Goal: Task Accomplishment & Management: Use online tool/utility

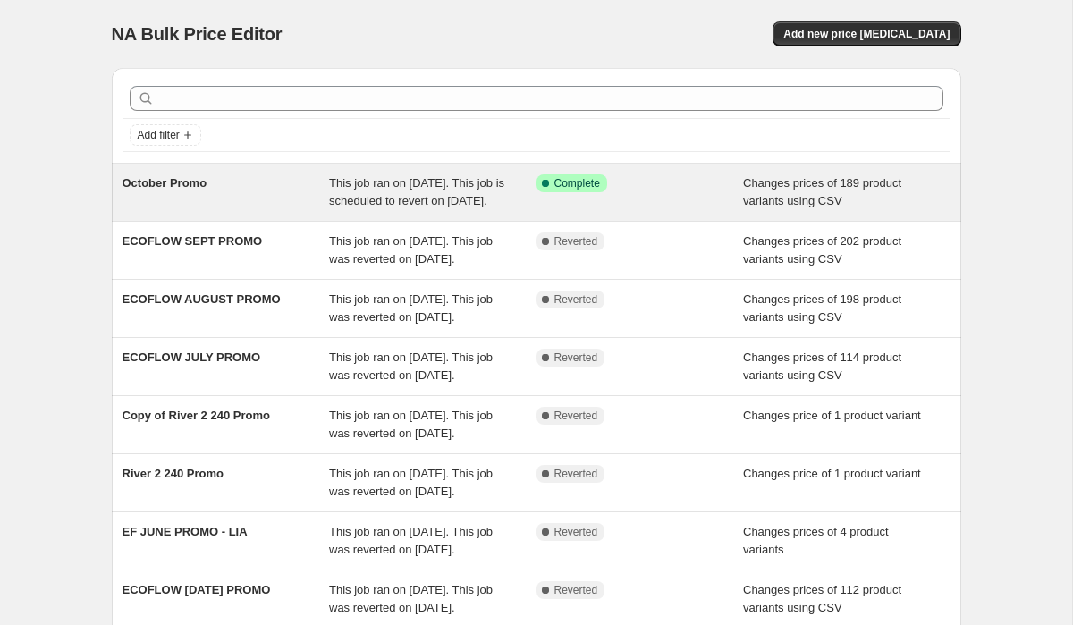
click at [413, 208] on span "This job ran on [DATE]. This job is scheduled to revert on [DATE]." at bounding box center [416, 191] width 175 height 31
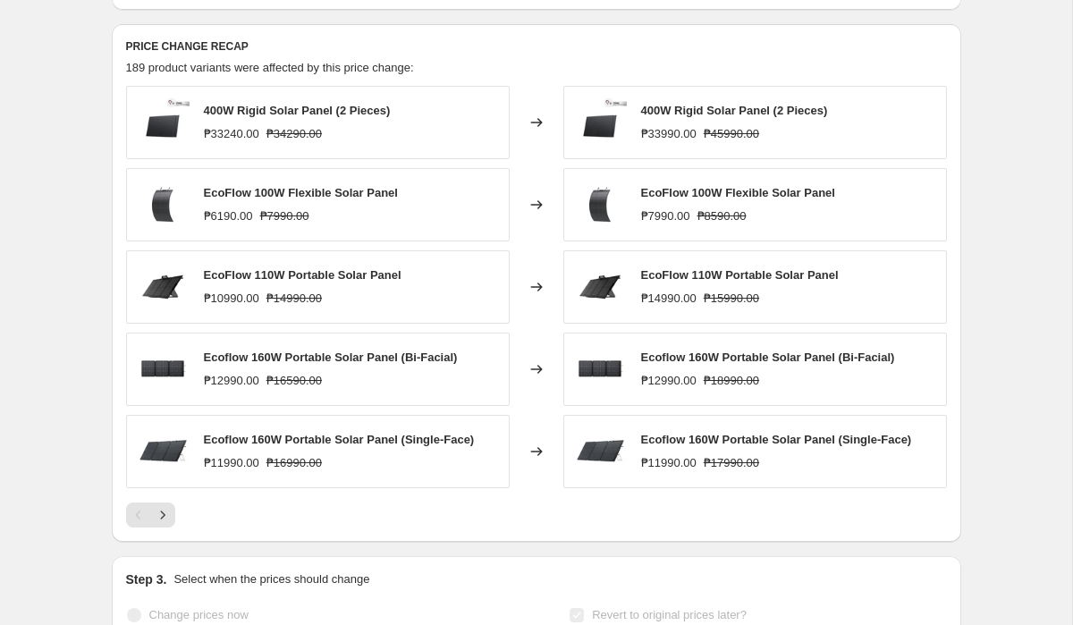
scroll to position [710, 0]
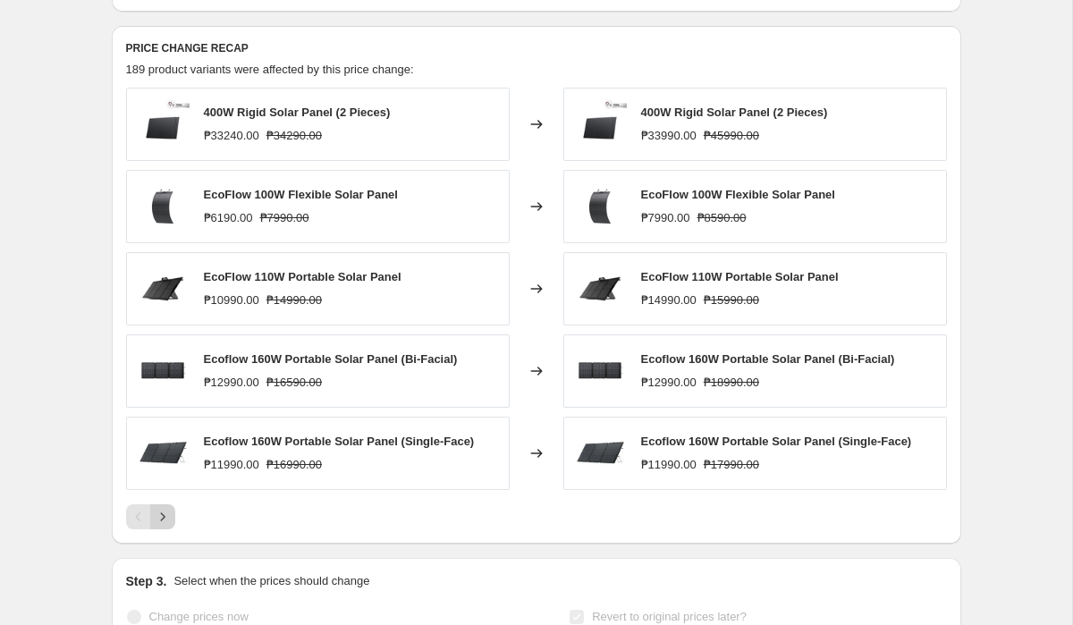
click at [165, 526] on icon "Next" at bounding box center [163, 517] width 18 height 18
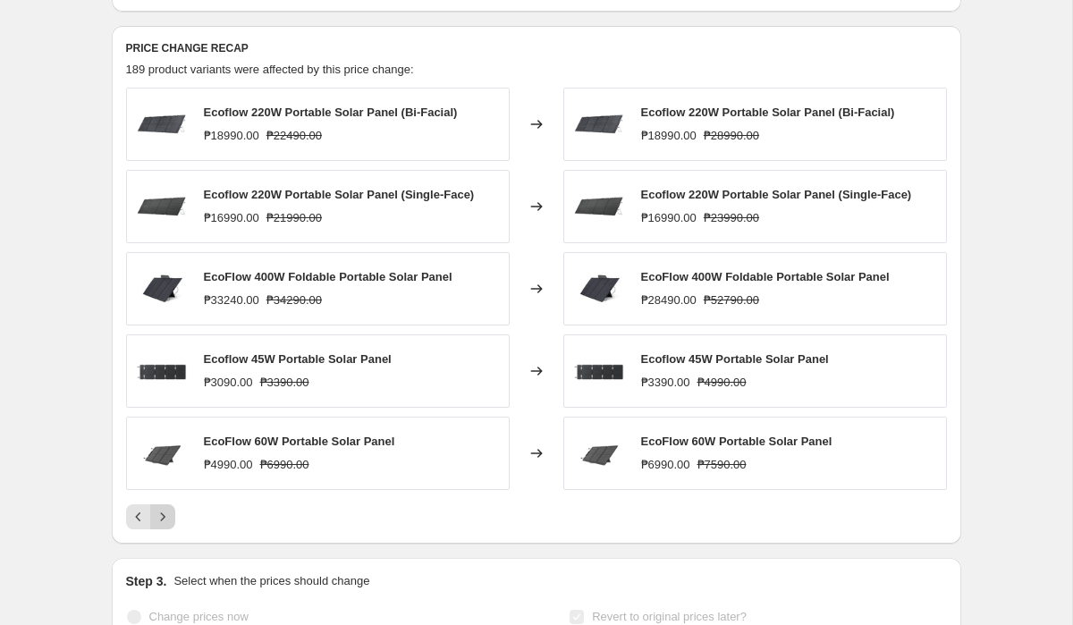
click at [165, 526] on icon "Next" at bounding box center [163, 517] width 18 height 18
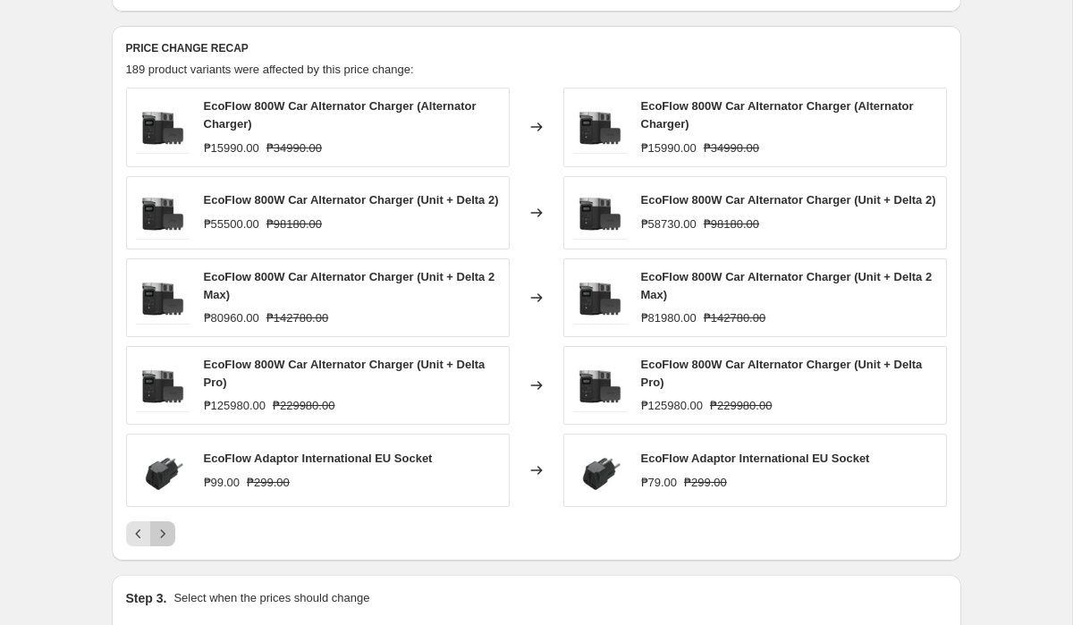
click at [156, 546] on button "Next" at bounding box center [162, 533] width 25 height 25
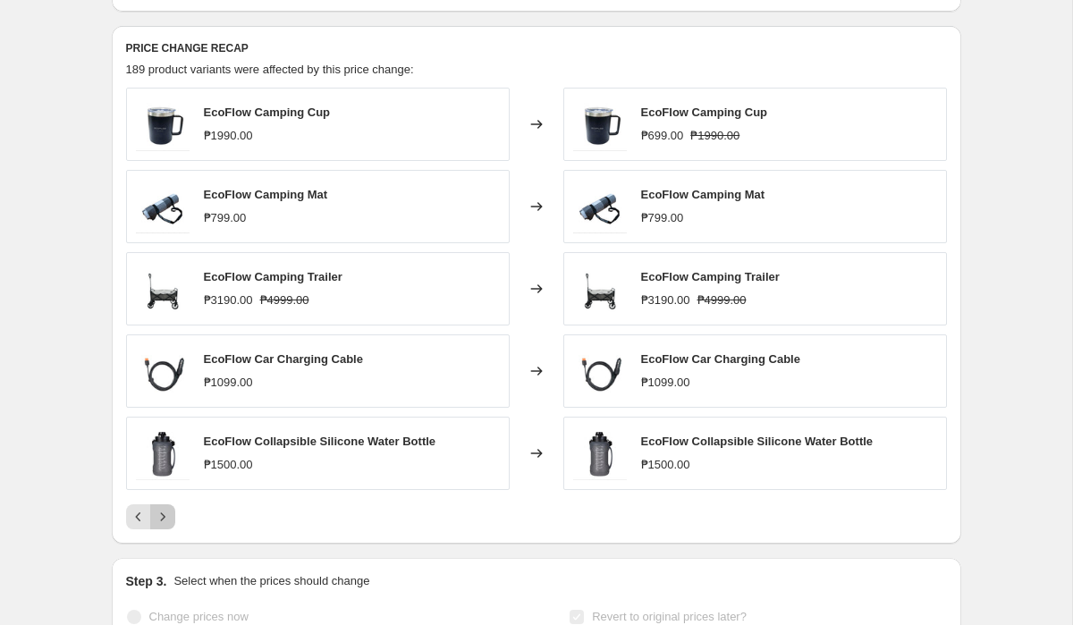
click at [159, 526] on icon "Next" at bounding box center [163, 517] width 18 height 18
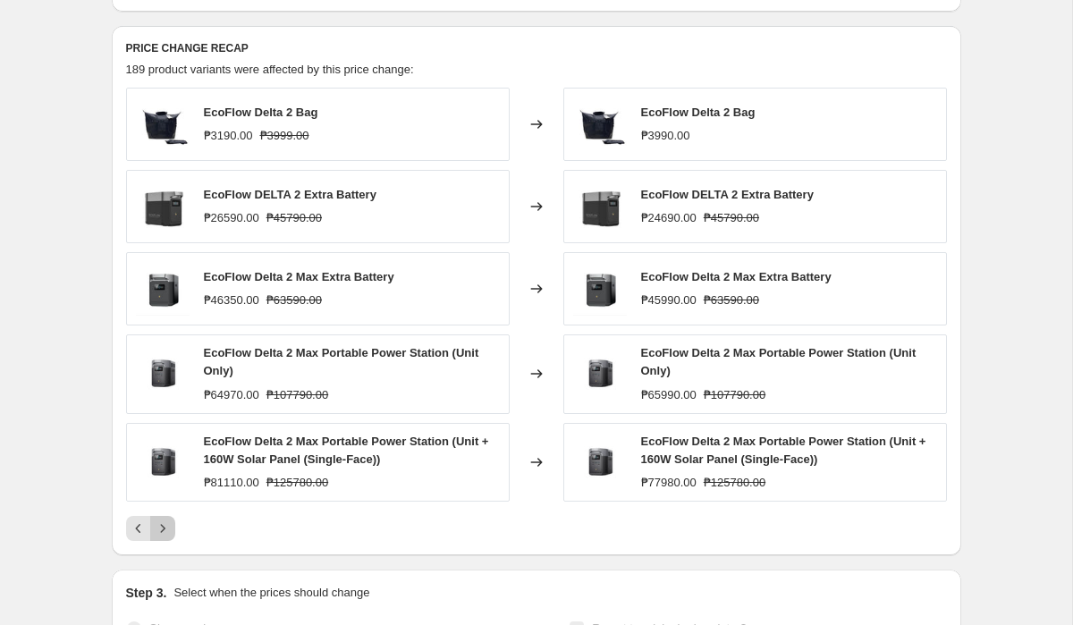
click at [165, 538] on icon "Next" at bounding box center [163, 529] width 18 height 18
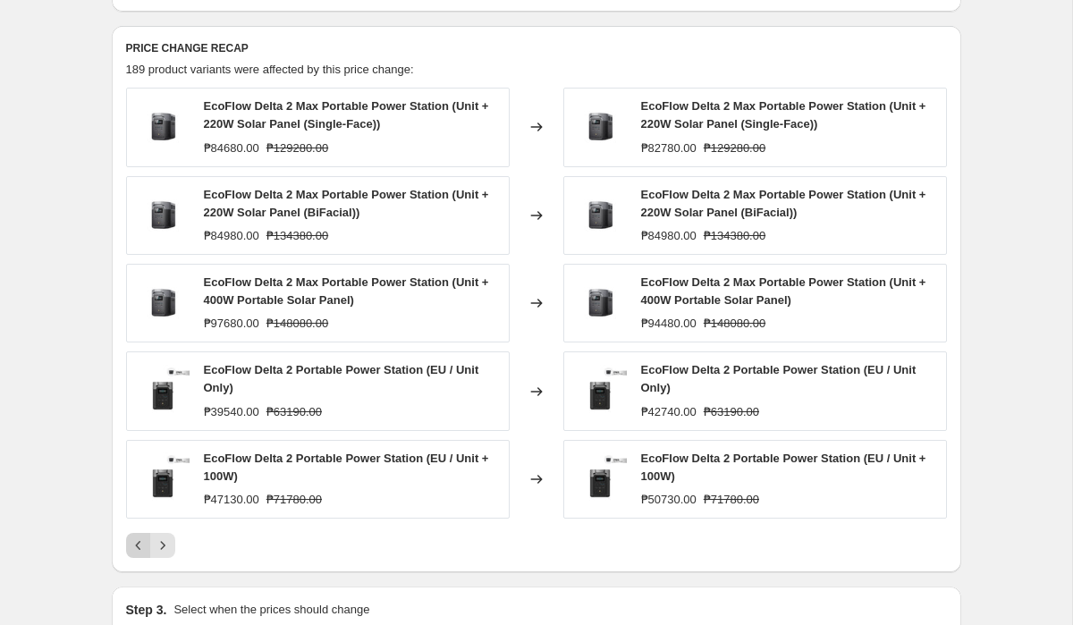
click at [130, 555] on icon "Previous" at bounding box center [139, 546] width 18 height 18
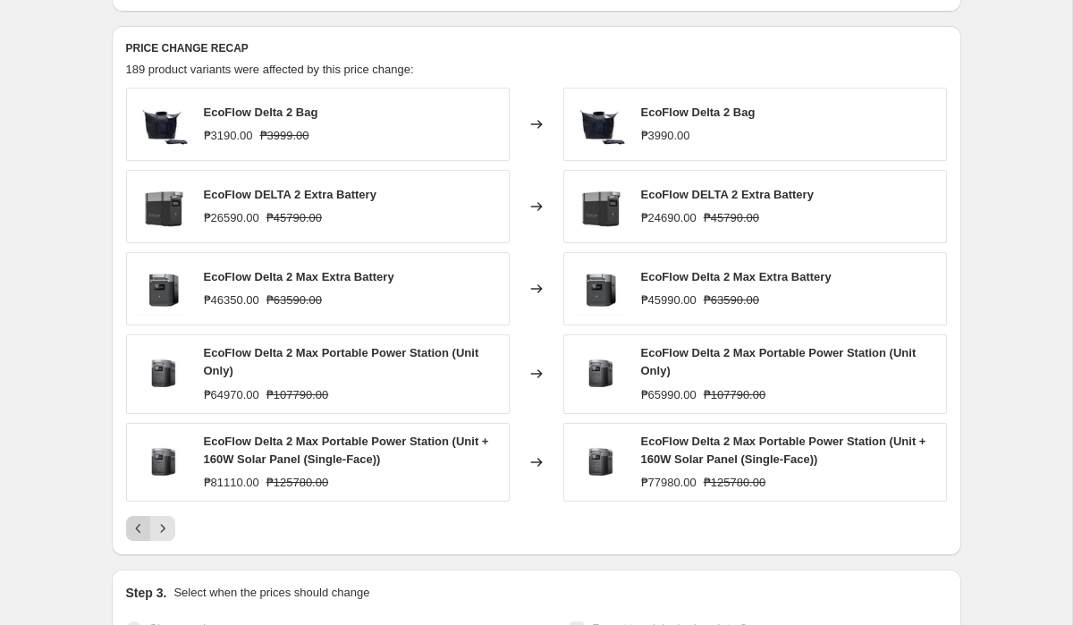
click at [141, 541] on button "Previous" at bounding box center [138, 528] width 25 height 25
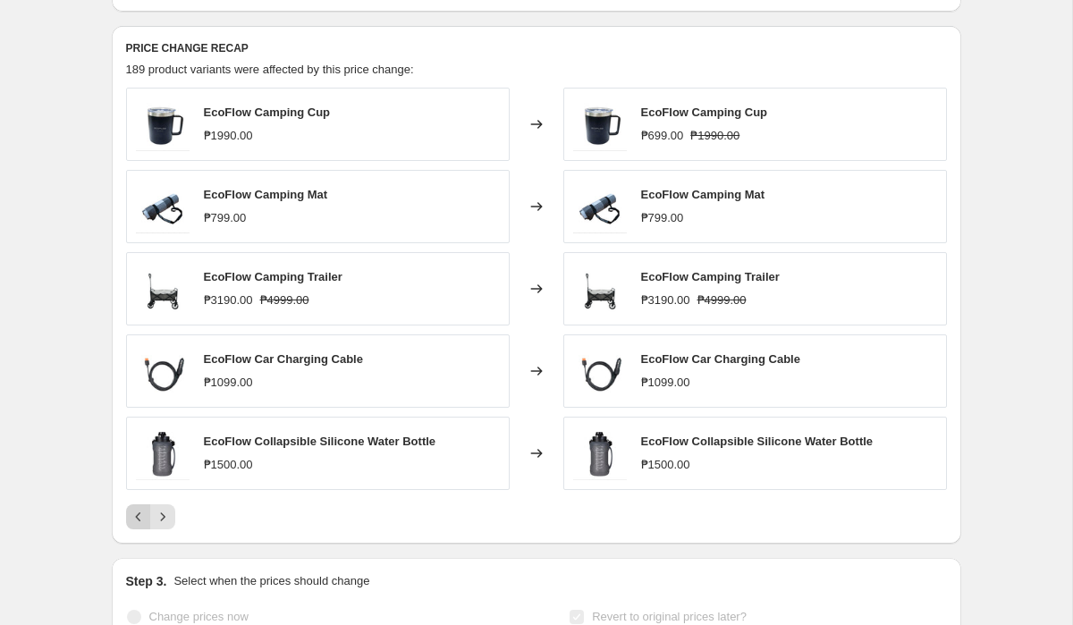
click at [141, 544] on div "PRICE CHANGE RECAP 189 product variants were affected by this price change: Eco…" at bounding box center [537, 285] width 850 height 518
click at [141, 526] on icon "Previous" at bounding box center [139, 517] width 18 height 18
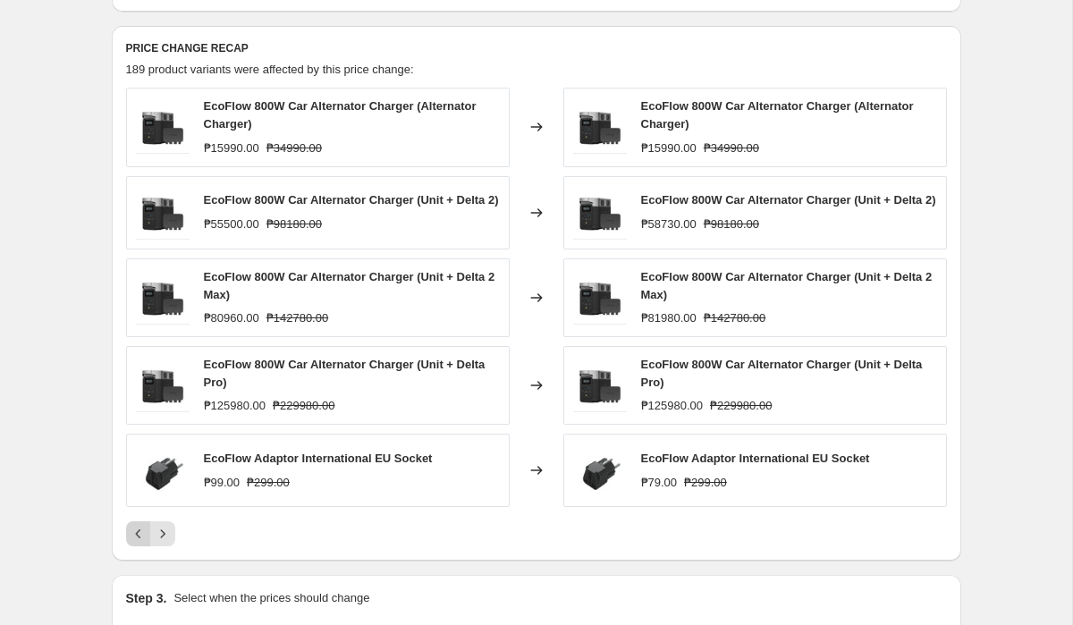
click at [141, 542] on div "EcoFlow 800W Car Alternator Charger (Alternator Charger) ₱15990.00 ₱34990.00 Ch…" at bounding box center [536, 317] width 821 height 459
click at [141, 546] on button "Previous" at bounding box center [138, 533] width 25 height 25
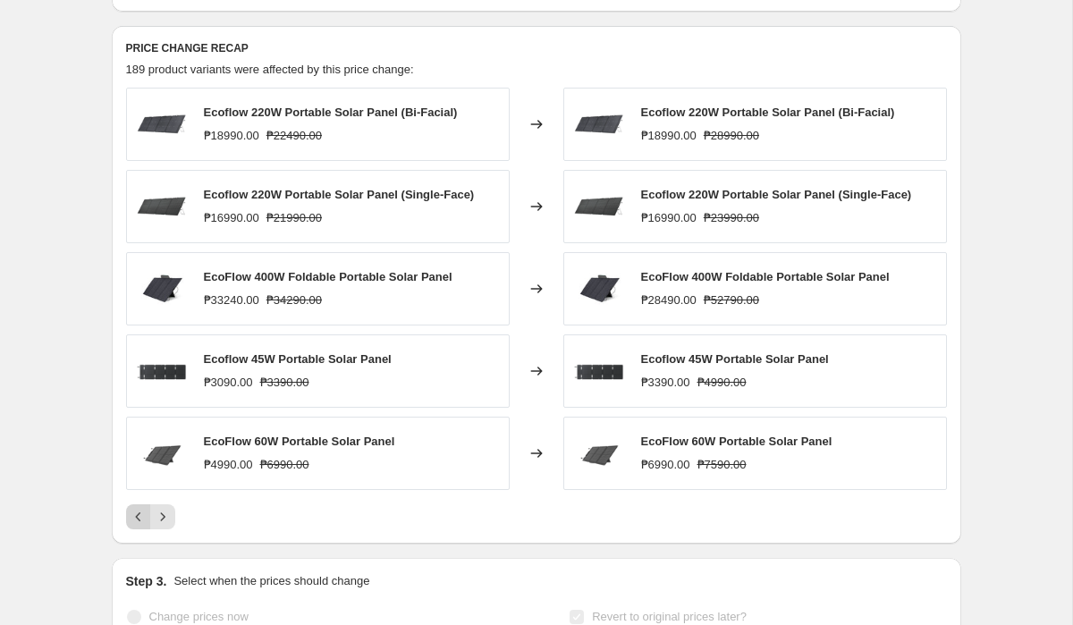
click at [141, 544] on div "PRICE CHANGE RECAP 189 product variants were affected by this price change: Eco…" at bounding box center [537, 285] width 850 height 518
click at [141, 526] on icon "Previous" at bounding box center [139, 517] width 18 height 18
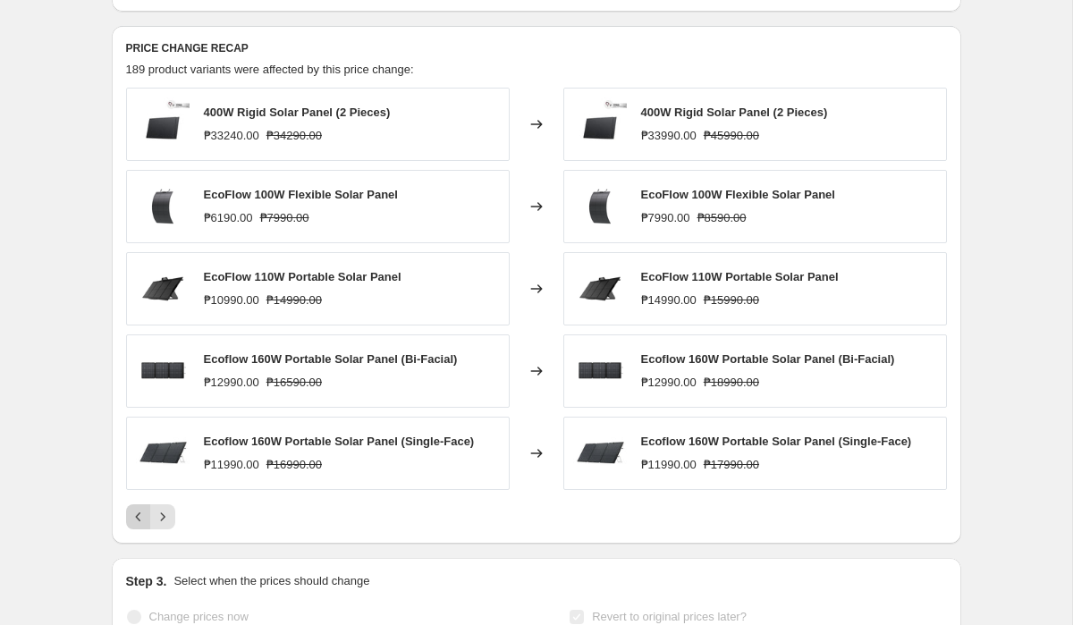
click at [141, 529] on div "Pagination" at bounding box center [138, 516] width 25 height 25
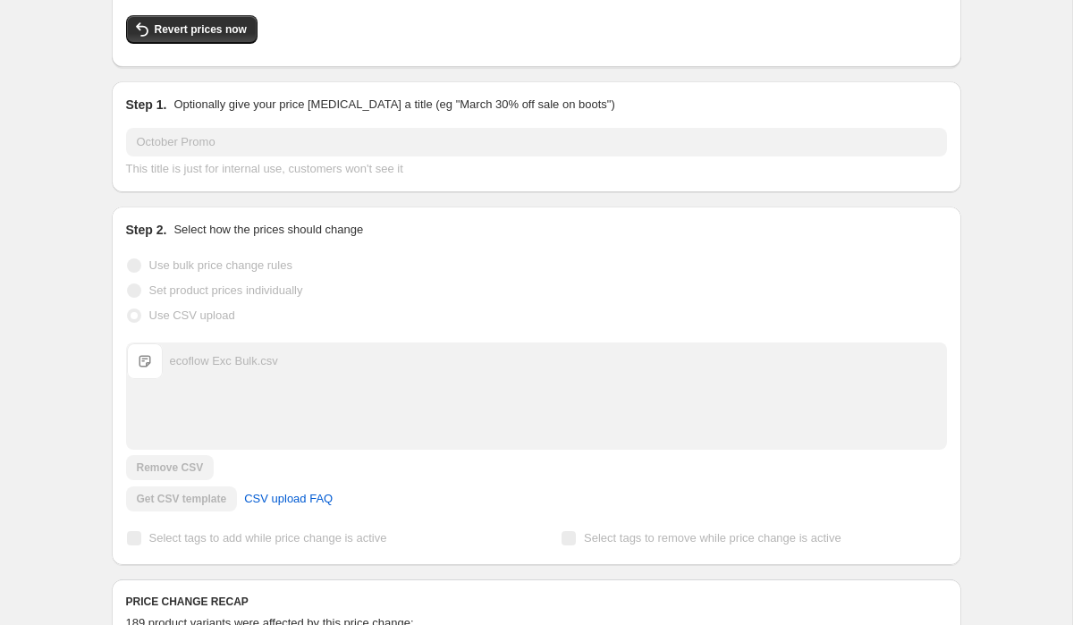
scroll to position [0, 0]
